Goal: Task Accomplishment & Management: Manage account settings

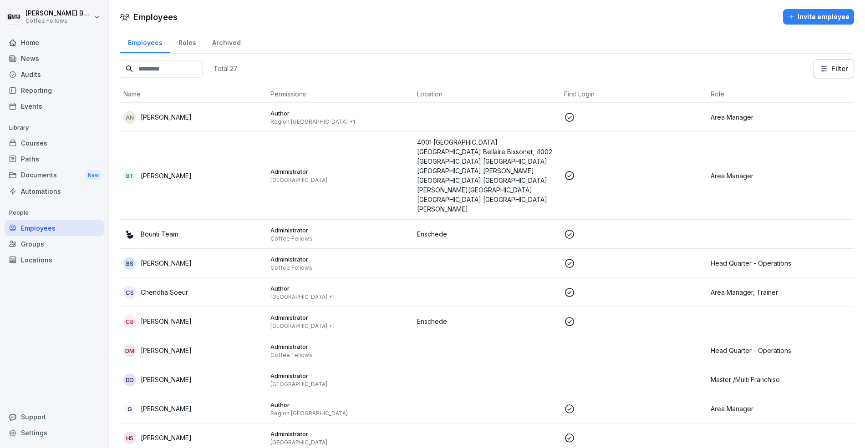
click at [32, 72] on div "Audits" at bounding box center [54, 74] width 99 height 16
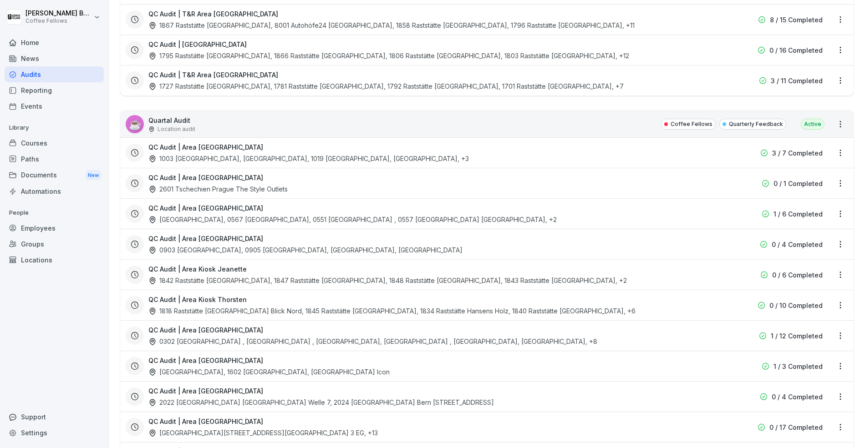
scroll to position [1694, 0]
click at [511, 109] on div "☕ Quartal Audit Location audit Coffee Fellows Quarterly Feedback Active" at bounding box center [487, 122] width 734 height 26
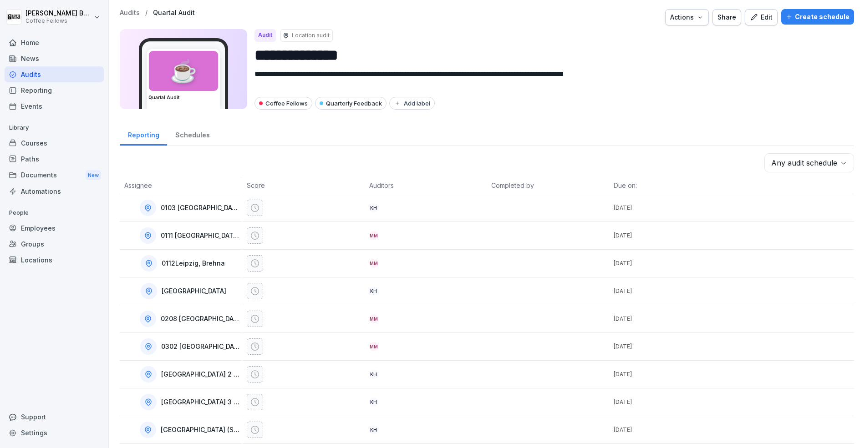
click at [772, 16] on div "Edit" at bounding box center [761, 17] width 23 height 10
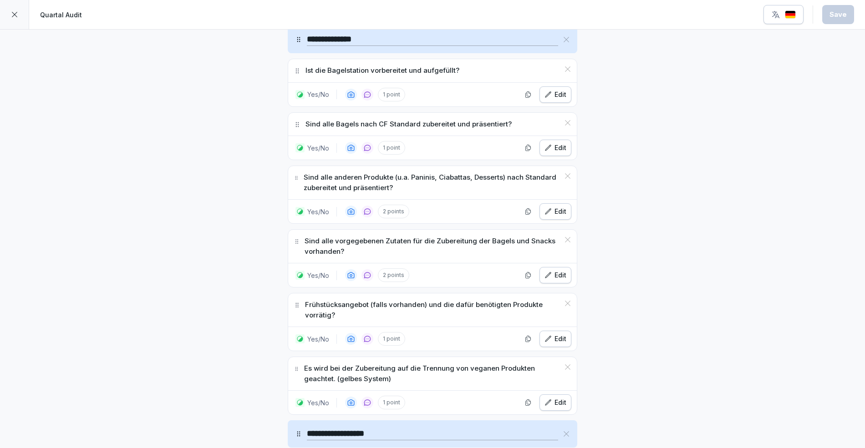
scroll to position [3311, 0]
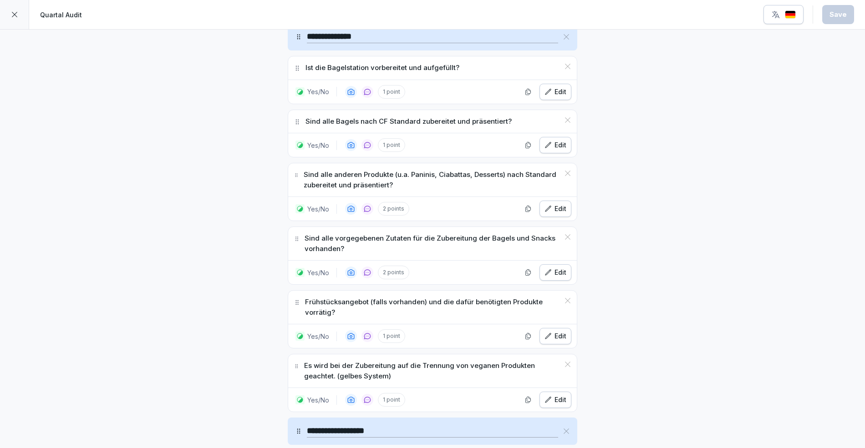
click at [564, 331] on div "Edit" at bounding box center [556, 336] width 22 height 10
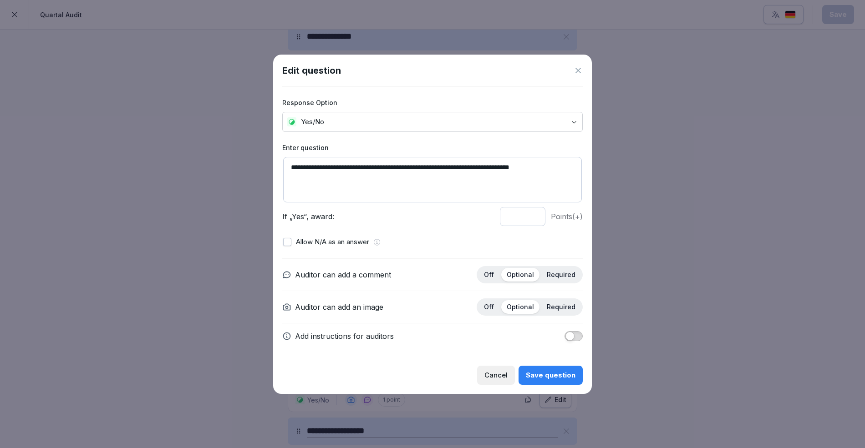
click at [290, 240] on button "button" at bounding box center [287, 242] width 8 height 8
click at [540, 372] on div "Save question" at bounding box center [551, 376] width 50 height 10
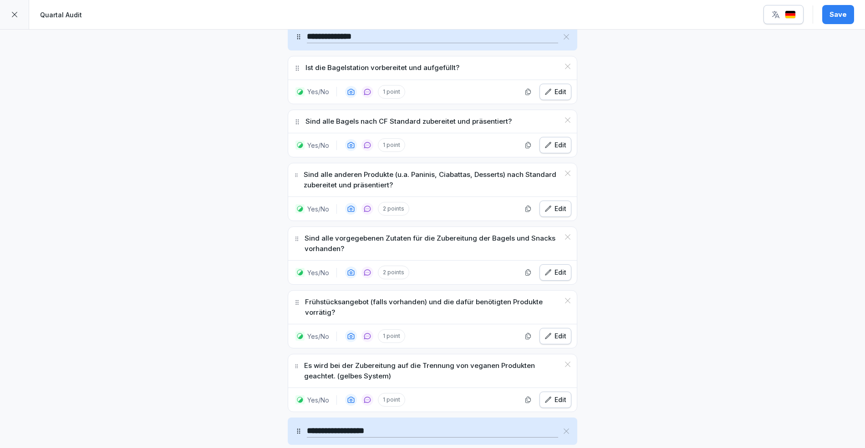
click at [843, 13] on div "Save" at bounding box center [838, 15] width 17 height 10
click at [14, 16] on icon at bounding box center [14, 14] width 7 height 7
